Goal: Information Seeking & Learning: Learn about a topic

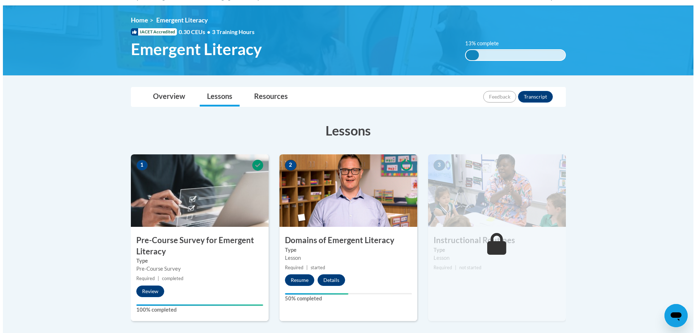
scroll to position [218, 0]
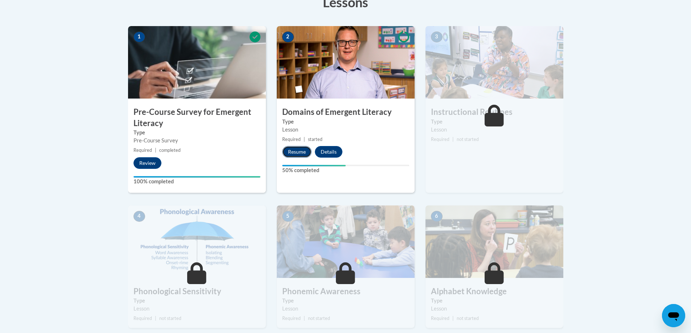
click at [289, 151] on button "Resume" at bounding box center [296, 152] width 29 height 12
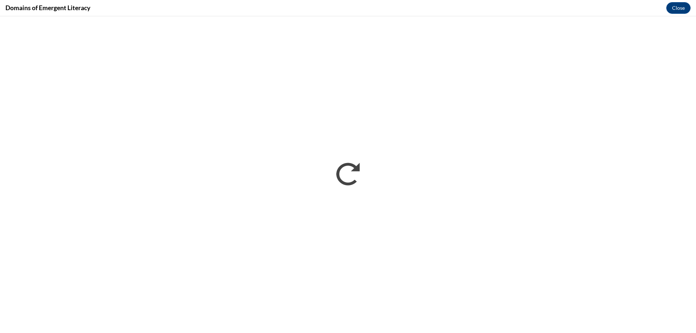
scroll to position [0, 0]
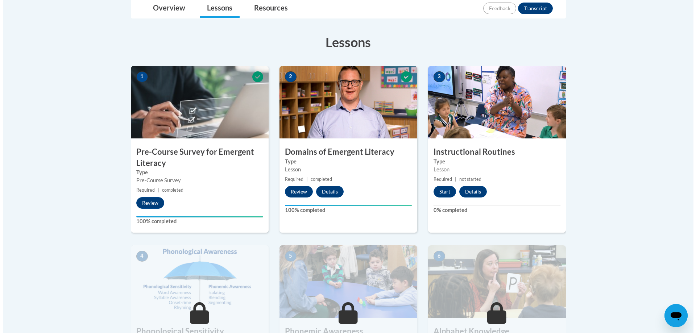
scroll to position [218, 0]
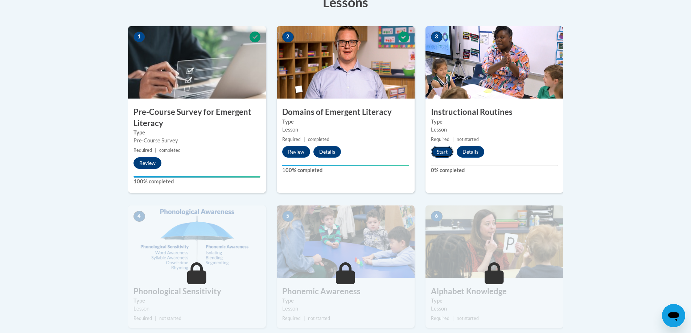
click at [444, 153] on button "Start" at bounding box center [442, 152] width 22 height 12
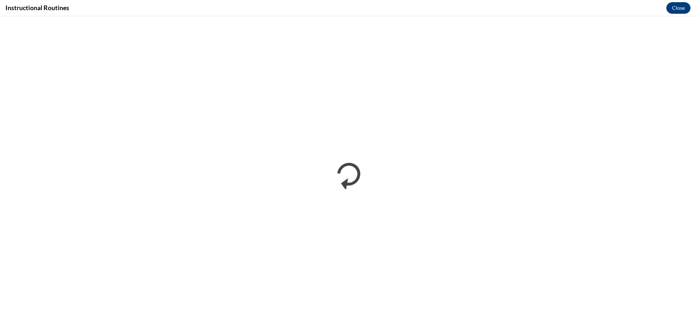
scroll to position [0, 0]
